Goal: Find specific fact: Find specific fact

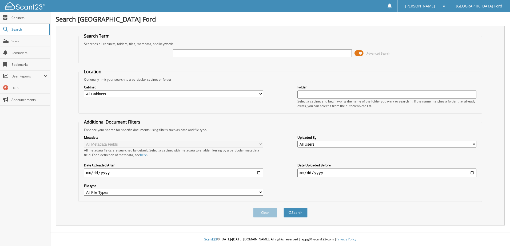
click at [203, 55] on input "text" at bounding box center [262, 53] width 179 height 8
type input "5"
type input "5326561"
click at [303, 215] on button "Search" at bounding box center [295, 213] width 24 height 10
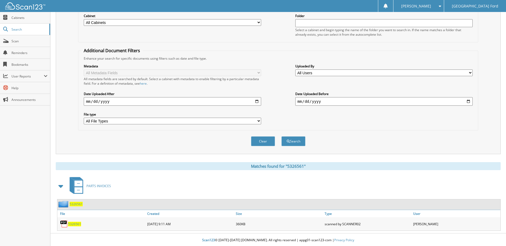
scroll to position [73, 0]
click at [74, 222] on span "5326561" at bounding box center [74, 223] width 13 height 5
